Goal: Task Accomplishment & Management: Manage account settings

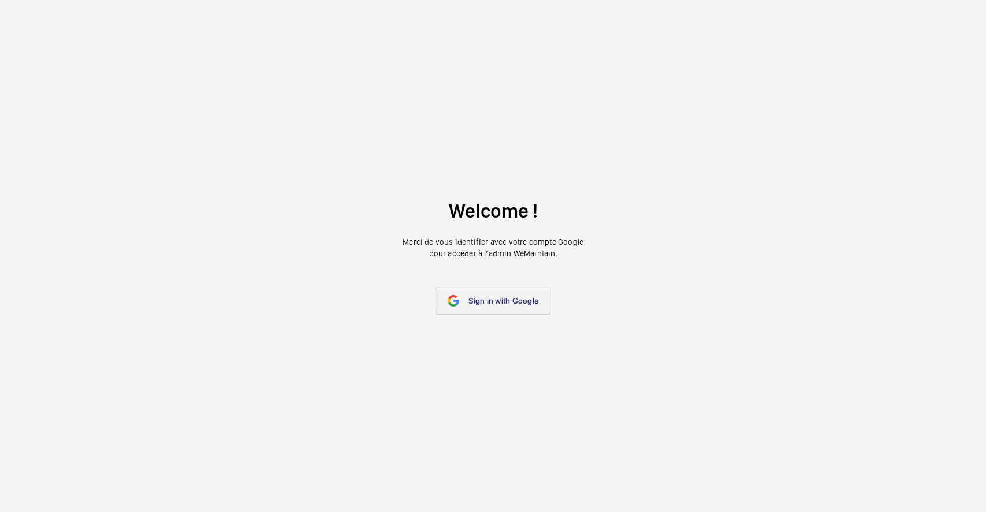
click at [479, 309] on link "Sign in with Google" at bounding box center [492, 301] width 115 height 28
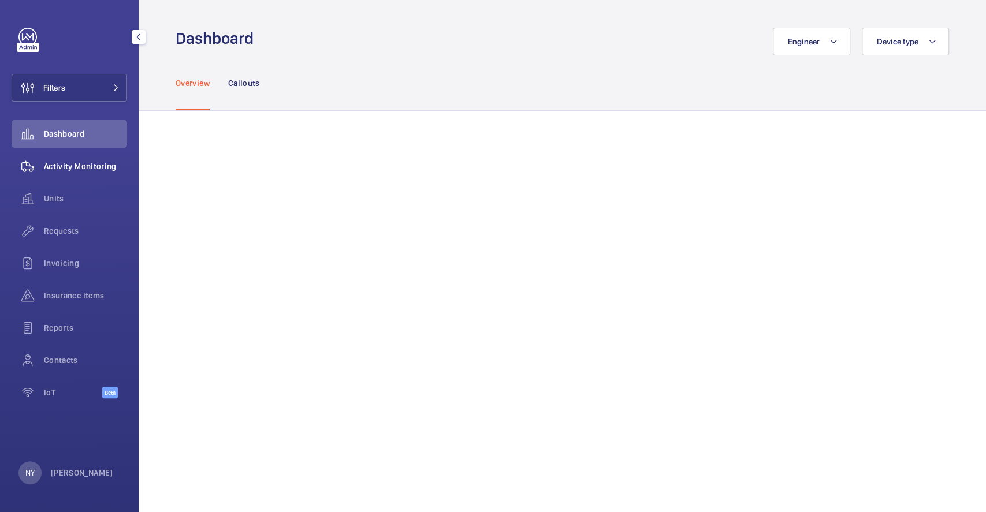
click at [32, 159] on wm-front-icon-button at bounding box center [28, 166] width 32 height 28
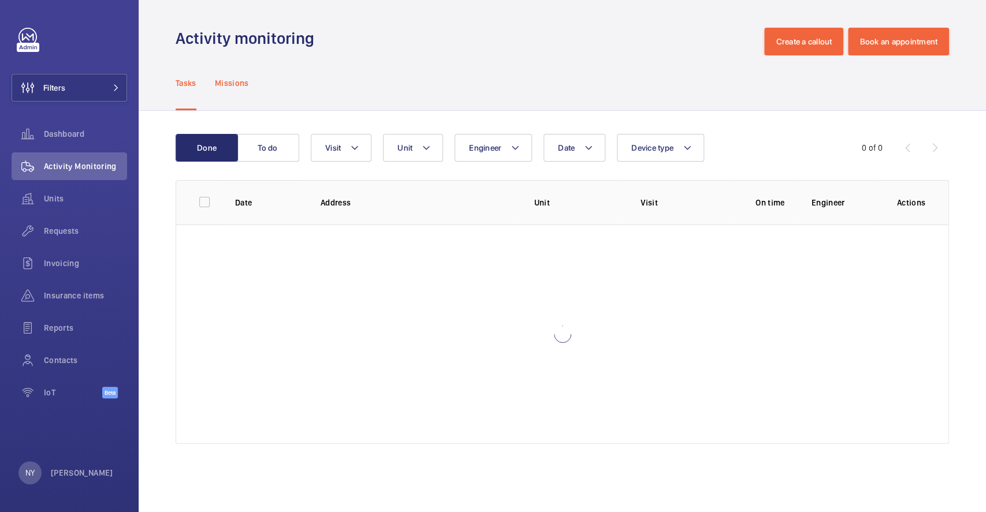
click at [218, 81] on p "Missions" at bounding box center [232, 83] width 34 height 12
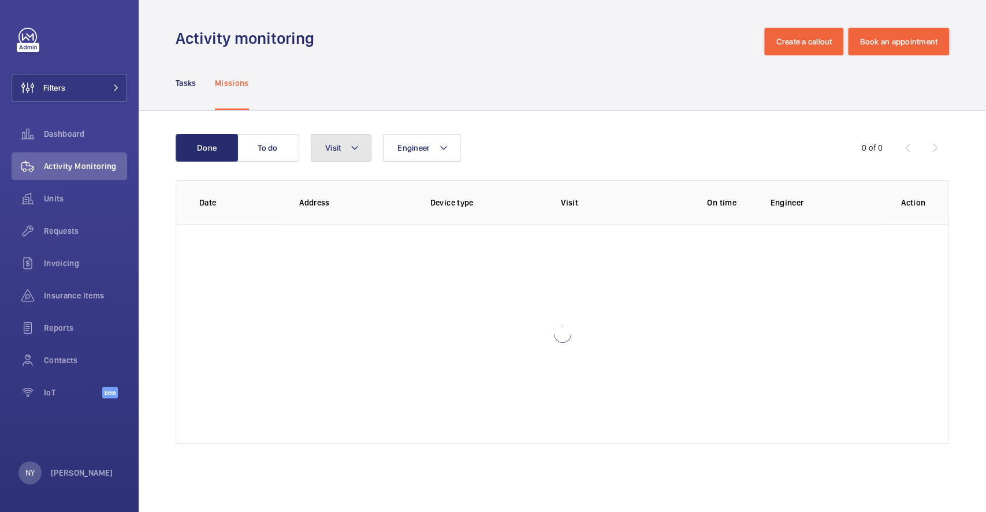
click at [344, 158] on button "Visit" at bounding box center [341, 148] width 61 height 28
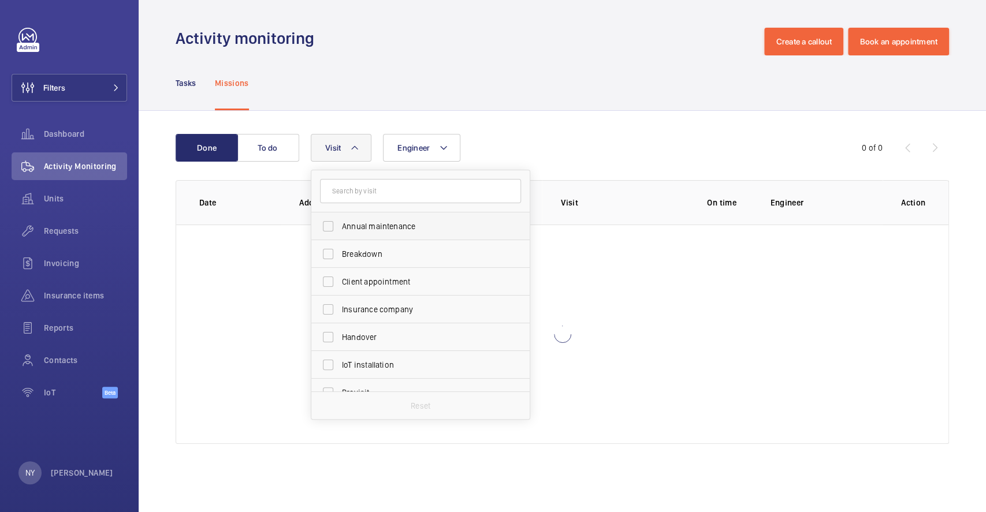
click at [368, 221] on span "Annual maintenance" at bounding box center [421, 227] width 159 height 12
click at [340, 221] on input "Annual maintenance" at bounding box center [327, 226] width 23 height 23
checkbox input "true"
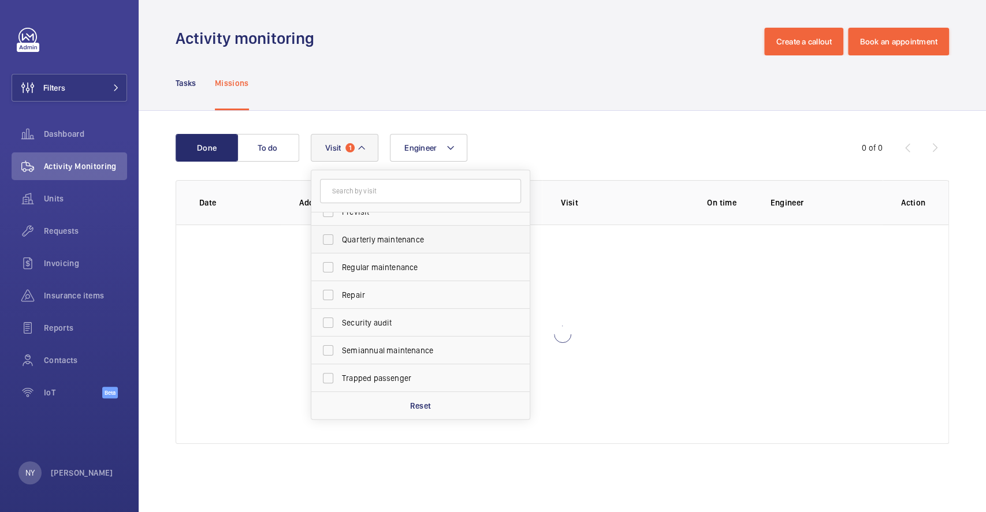
click at [370, 243] on span "Quarterly maintenance" at bounding box center [421, 240] width 159 height 12
click at [340, 243] on input "Quarterly maintenance" at bounding box center [327, 239] width 23 height 23
checkbox input "true"
click at [379, 277] on label "Regular maintenance" at bounding box center [411, 268] width 201 height 28
click at [340, 277] on input "Regular maintenance" at bounding box center [327, 267] width 23 height 23
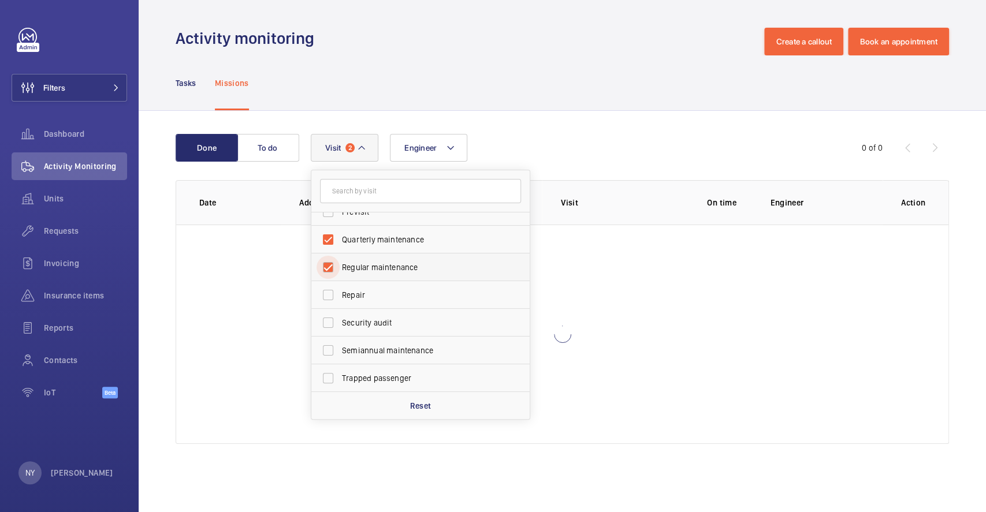
checkbox input "true"
click at [397, 350] on span "Semiannual maintenance" at bounding box center [421, 351] width 159 height 12
click at [340, 350] on input "Semiannual maintenance" at bounding box center [327, 350] width 23 height 23
checkbox input "true"
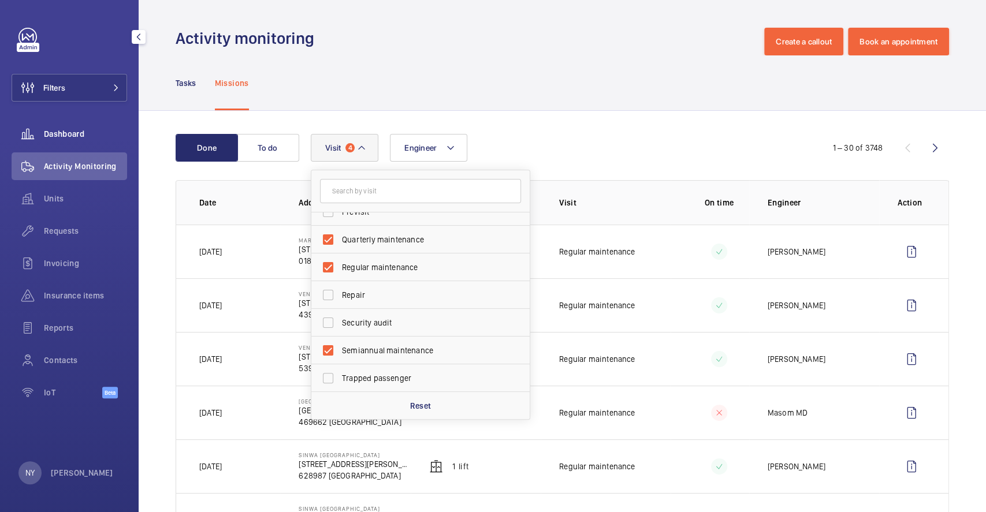
click at [58, 137] on span "Dashboard" at bounding box center [85, 134] width 83 height 12
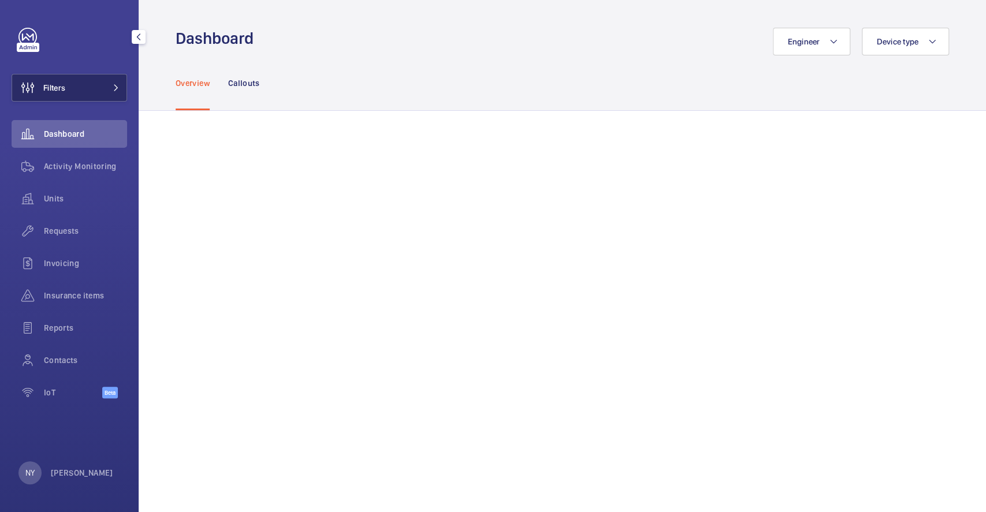
click at [53, 87] on span "Filters" at bounding box center [54, 88] width 22 height 12
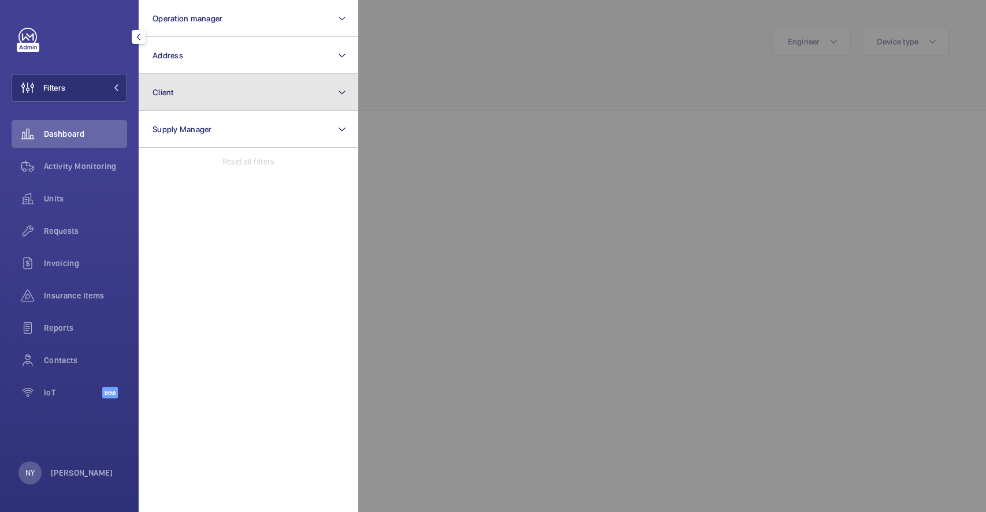
click at [185, 87] on button "Client" at bounding box center [248, 92] width 219 height 37
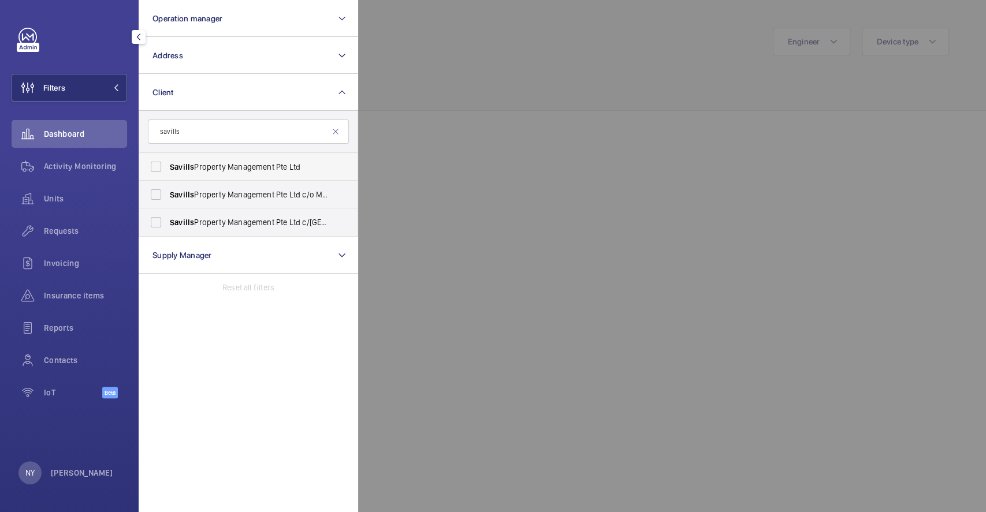
type input "savills"
click at [222, 163] on span "Savills Property Management Pte Ltd" at bounding box center [249, 167] width 159 height 12
click at [167, 163] on input "Savills Property Management Pte Ltd" at bounding box center [155, 166] width 23 height 23
checkbox input "true"
click at [222, 189] on span "Savills Property Management Pte Ltd c/o Ministry of Foreign Affairs" at bounding box center [249, 195] width 159 height 12
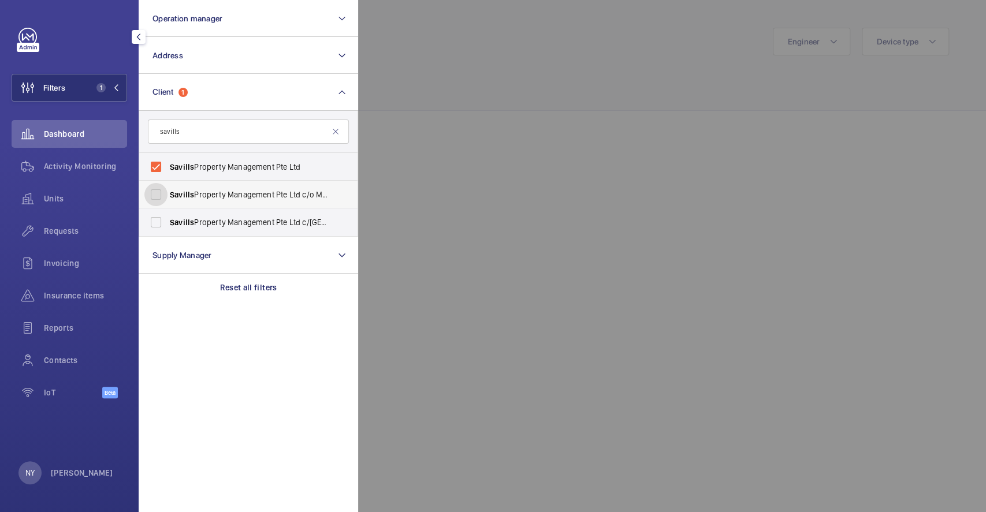
click at [167, 188] on input "Savills Property Management Pte Ltd c/o Ministry of Foreign Affairs" at bounding box center [155, 194] width 23 height 23
checkbox input "true"
click at [226, 225] on span "Savills Property Management Pte Ltd c/o Shenguan Building" at bounding box center [249, 223] width 159 height 12
click at [167, 225] on input "Savills Property Management Pte Ltd c/o Shenguan Building" at bounding box center [155, 222] width 23 height 23
checkbox input "true"
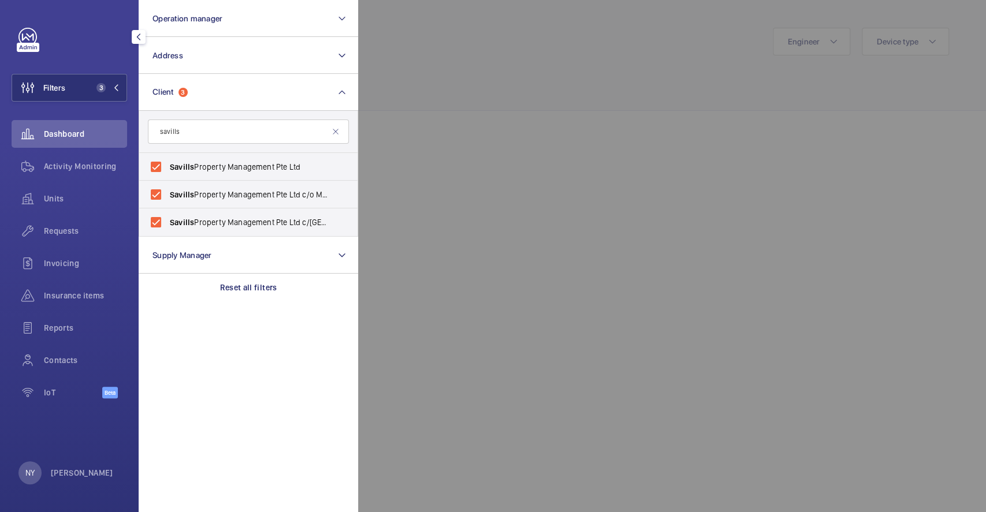
click at [740, 112] on div at bounding box center [851, 256] width 986 height 512
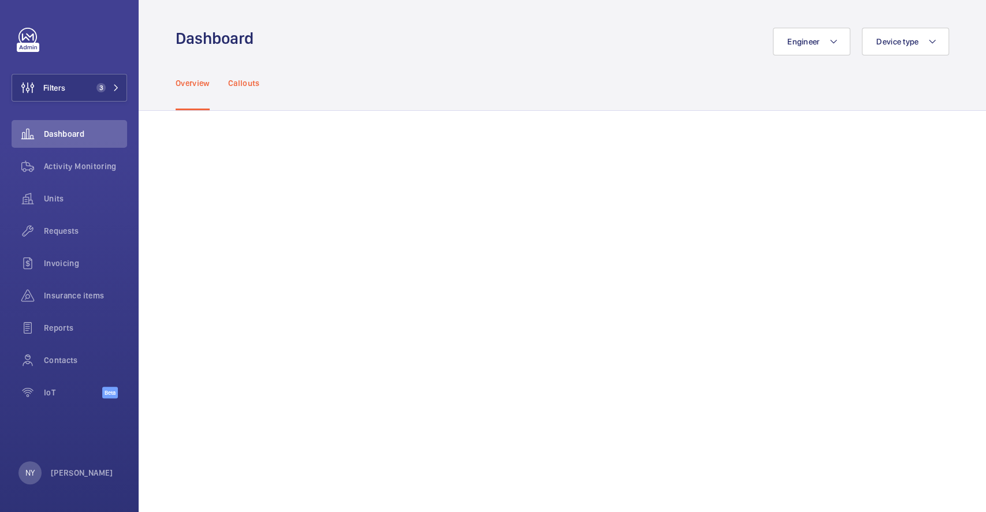
click at [249, 87] on p "Callouts" at bounding box center [244, 83] width 32 height 12
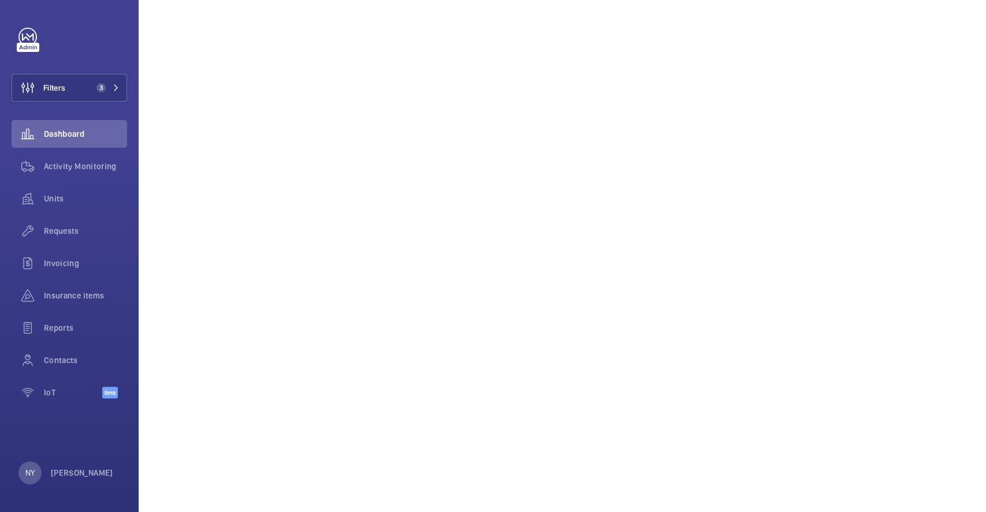
scroll to position [650, 0]
click at [79, 478] on p "Ngay Yin" at bounding box center [82, 473] width 62 height 12
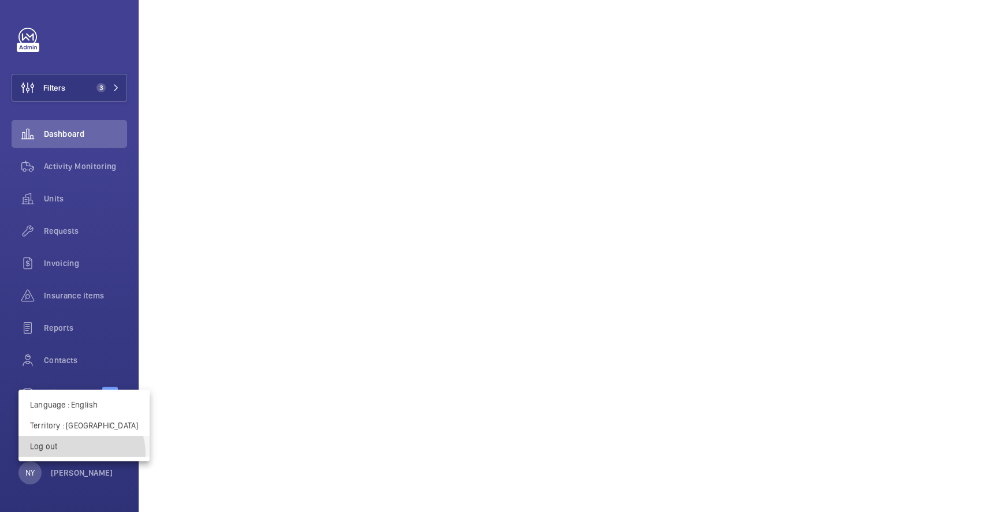
click at [81, 453] on button "Log out" at bounding box center [83, 446] width 131 height 21
